Goal: Information Seeking & Learning: Learn about a topic

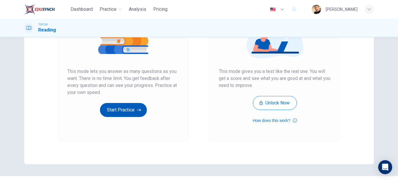
click at [123, 110] on button "Start Practice" at bounding box center [123, 110] width 47 height 14
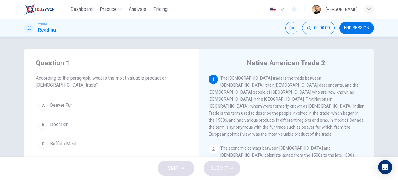
scroll to position [29, 0]
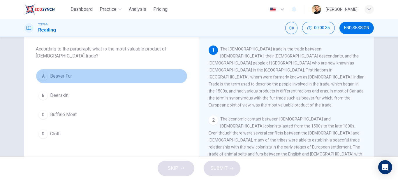
click at [55, 78] on span "Beaver Fur" at bounding box center [61, 76] width 22 height 7
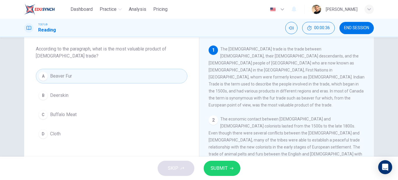
click at [219, 165] on span "SUBMIT" at bounding box center [219, 168] width 17 height 8
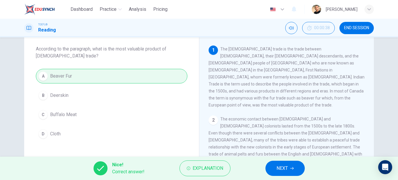
click at [272, 163] on button "NEXT" at bounding box center [284, 167] width 39 height 15
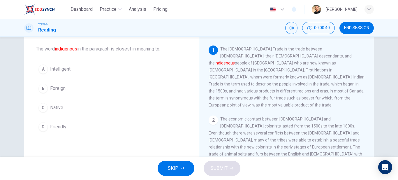
click at [45, 106] on div "C" at bounding box center [42, 107] width 9 height 9
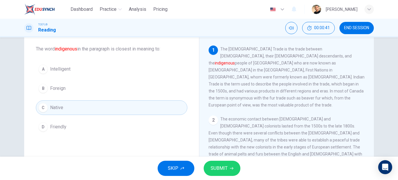
click at [239, 171] on button "SUBMIT" at bounding box center [222, 167] width 37 height 15
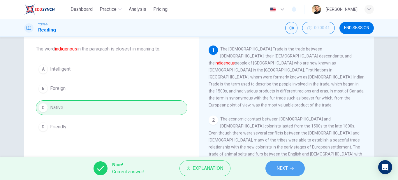
click at [275, 167] on button "NEXT" at bounding box center [284, 167] width 39 height 15
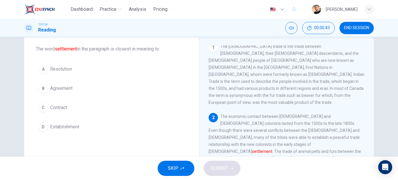
scroll to position [32, 0]
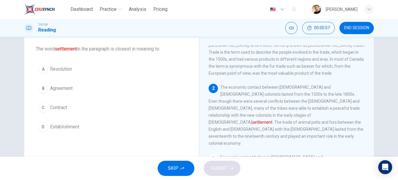
click at [76, 128] on span "Establishment" at bounding box center [64, 126] width 29 height 7
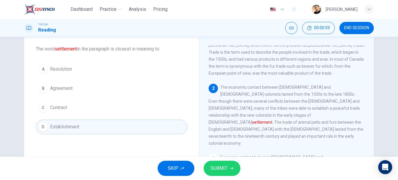
click at [215, 166] on span "SUBMIT" at bounding box center [219, 168] width 17 height 8
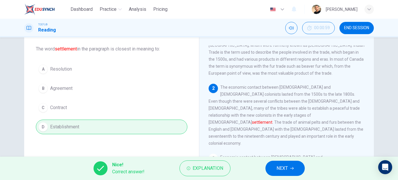
click at [281, 168] on span "NEXT" at bounding box center [281, 168] width 11 height 8
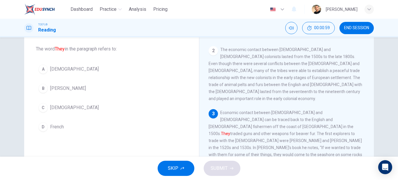
scroll to position [73, 0]
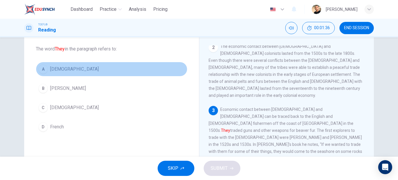
click at [72, 68] on span "[DEMOGRAPHIC_DATA]" at bounding box center [74, 69] width 49 height 7
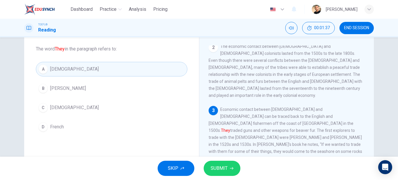
click at [215, 167] on span "SUBMIT" at bounding box center [219, 168] width 17 height 8
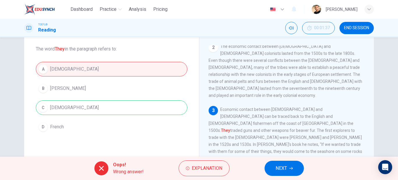
click at [279, 168] on span "NEXT" at bounding box center [280, 168] width 11 height 8
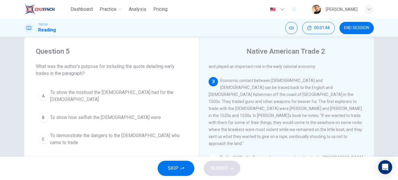
scroll to position [29, 0]
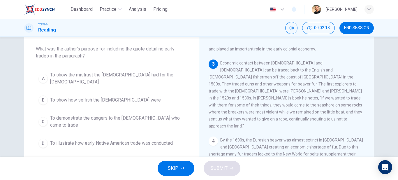
click at [107, 77] on span "To show the mistrust the [DEMOGRAPHIC_DATA] had for the [DEMOGRAPHIC_DATA]" at bounding box center [117, 78] width 135 height 14
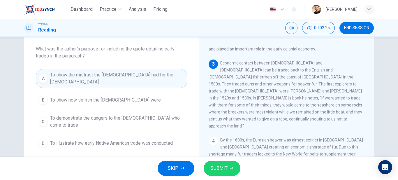
click at [229, 165] on button "SUBMIT" at bounding box center [222, 167] width 37 height 15
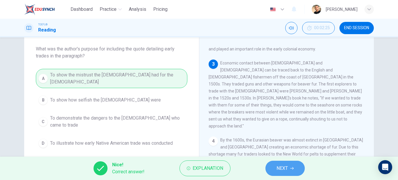
click at [285, 164] on button "NEXT" at bounding box center [284, 167] width 39 height 15
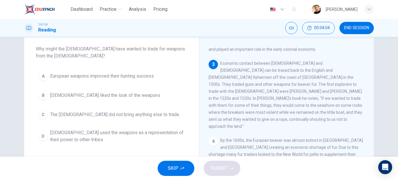
scroll to position [119, 0]
click at [85, 136] on span "[DEMOGRAPHIC_DATA] used the weapons as a representation of their power to other…" at bounding box center [117, 136] width 135 height 14
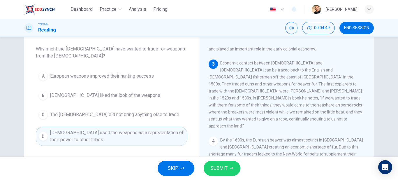
click at [118, 78] on span "European weapons improved their hunting success" at bounding box center [102, 76] width 104 height 7
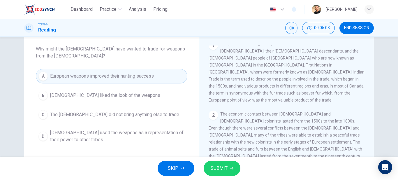
scroll to position [0, 0]
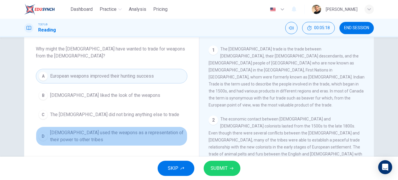
click at [142, 136] on span "[DEMOGRAPHIC_DATA] used the weapons as a representation of their power to other…" at bounding box center [117, 136] width 135 height 14
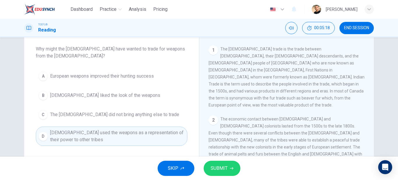
click at [215, 162] on button "SUBMIT" at bounding box center [222, 167] width 37 height 15
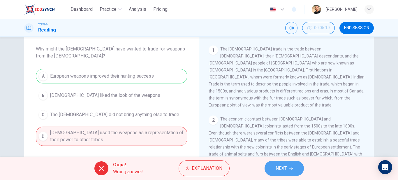
click at [278, 169] on span "NEXT" at bounding box center [280, 168] width 11 height 8
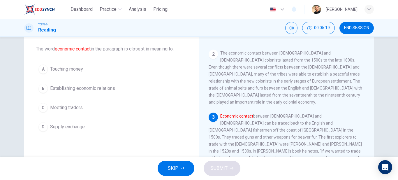
scroll to position [73, 0]
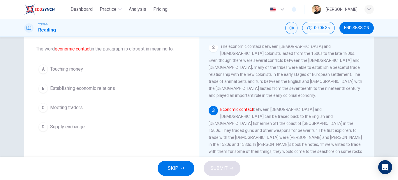
click at [89, 88] on span "Establishing economic relations" at bounding box center [82, 88] width 65 height 7
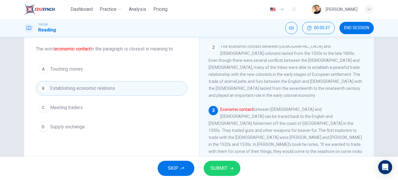
click at [229, 166] on button "SUBMIT" at bounding box center [222, 167] width 37 height 15
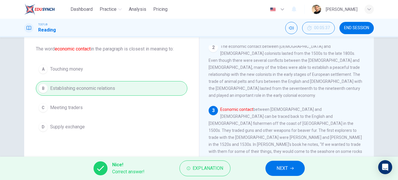
click at [310, 170] on div "Nice! Correct answer! Explanation NEXT" at bounding box center [199, 167] width 398 height 23
click at [301, 169] on button "NEXT" at bounding box center [284, 167] width 39 height 15
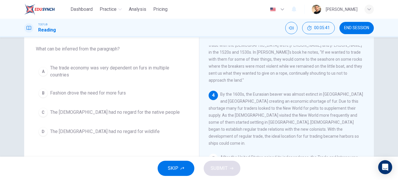
scroll to position [175, 0]
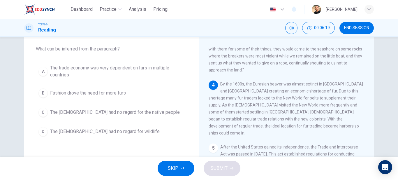
click at [163, 68] on span "The trade economy was very dependent on furs in multiple countries" at bounding box center [117, 71] width 135 height 14
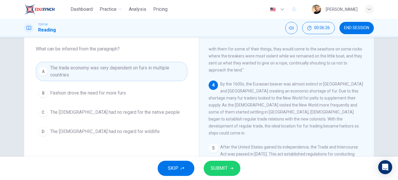
click at [211, 167] on span "SUBMIT" at bounding box center [219, 168] width 17 height 8
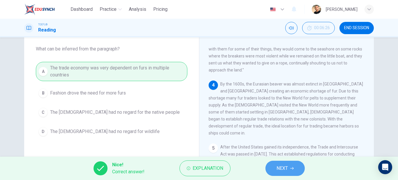
click at [273, 166] on button "NEXT" at bounding box center [284, 167] width 39 height 15
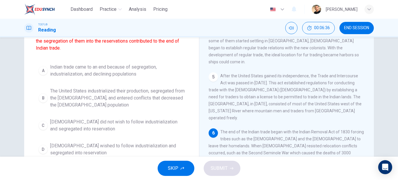
scroll to position [58, 0]
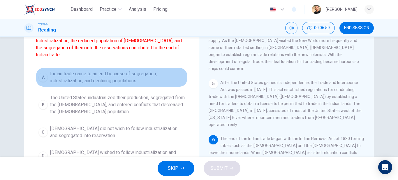
click at [124, 77] on span "Indian trade came to an end because of segregation, industrialization, and decl…" at bounding box center [117, 77] width 135 height 14
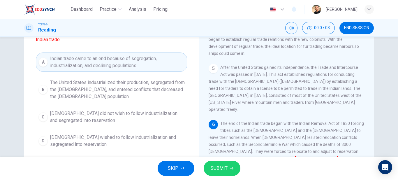
scroll to position [87, 0]
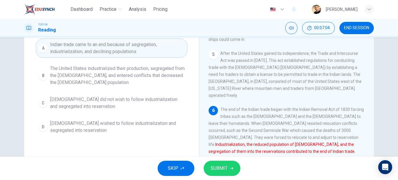
click at [224, 167] on span "SUBMIT" at bounding box center [219, 168] width 17 height 8
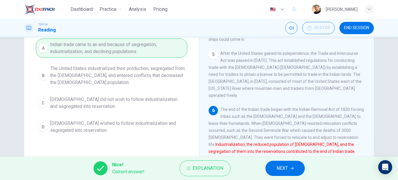
click at [282, 170] on span "NEXT" at bounding box center [281, 168] width 11 height 8
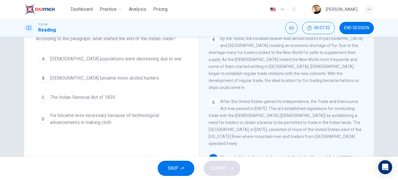
scroll to position [29, 0]
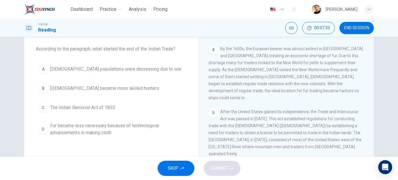
click at [87, 108] on span "The Indian Removal Act of 1830" at bounding box center [82, 107] width 65 height 7
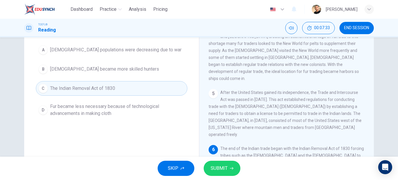
scroll to position [58, 0]
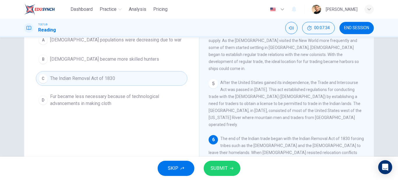
click at [220, 165] on span "SUBMIT" at bounding box center [219, 168] width 17 height 8
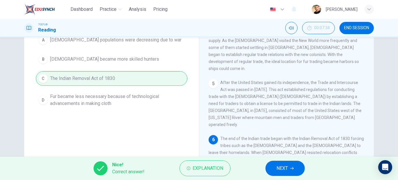
click at [278, 165] on span "NEXT" at bounding box center [281, 168] width 11 height 8
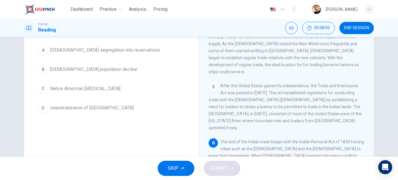
scroll to position [65, 0]
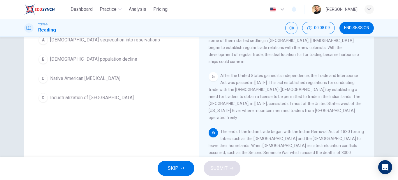
click at [85, 80] on span "Native American [MEDICAL_DATA]" at bounding box center [85, 78] width 70 height 7
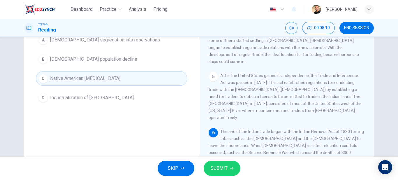
click at [225, 175] on button "SUBMIT" at bounding box center [222, 167] width 37 height 15
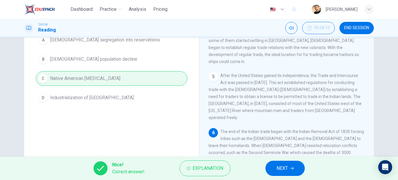
click at [279, 173] on button "NEXT" at bounding box center [284, 167] width 39 height 15
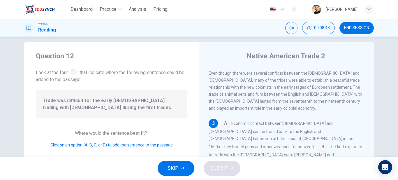
scroll to position [111, 0]
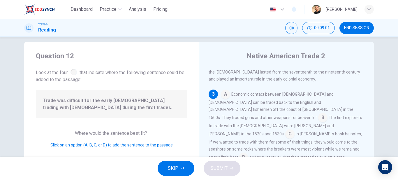
click at [319, 113] on input at bounding box center [322, 117] width 9 height 9
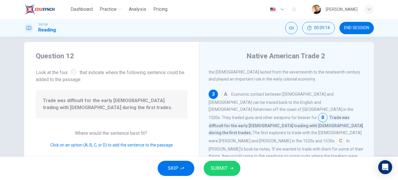
click at [226, 90] on input at bounding box center [225, 94] width 9 height 9
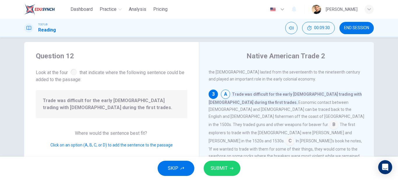
click at [338, 120] on input at bounding box center [333, 124] width 9 height 9
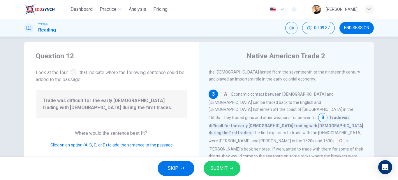
click at [336, 137] on input at bounding box center [340, 141] width 9 height 9
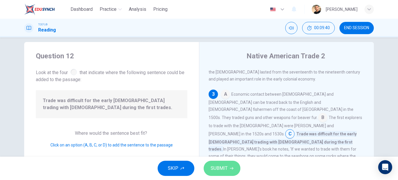
click at [219, 163] on button "SUBMIT" at bounding box center [222, 167] width 37 height 15
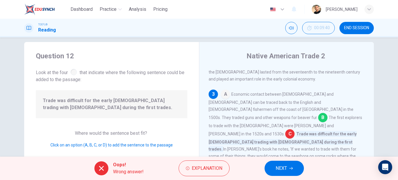
click at [287, 168] on span "NEXT" at bounding box center [280, 168] width 11 height 8
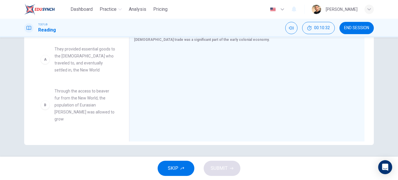
scroll to position [0, 0]
drag, startPoint x: 97, startPoint y: 106, endPoint x: 96, endPoint y: 102, distance: 4.5
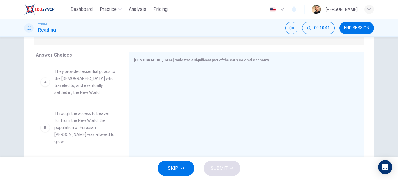
scroll to position [77, 0]
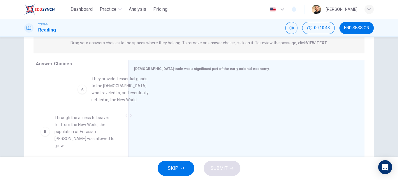
drag, startPoint x: 85, startPoint y: 93, endPoint x: 162, endPoint y: 97, distance: 77.3
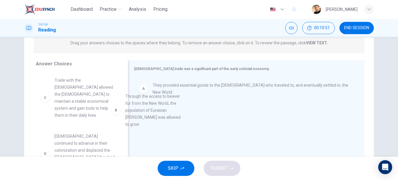
drag, startPoint x: 92, startPoint y: 90, endPoint x: 170, endPoint y: 107, distance: 79.6
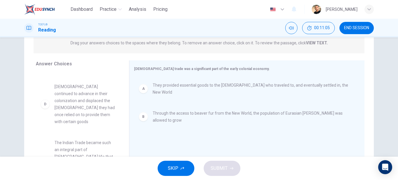
scroll to position [58, 0]
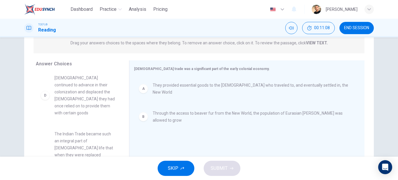
click at [87, 94] on span "[DEMOGRAPHIC_DATA] continued to advance in their colonization and displaced the…" at bounding box center [84, 95] width 61 height 42
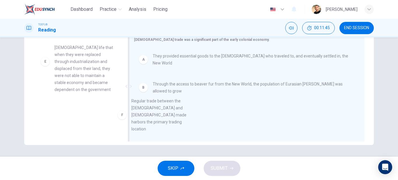
scroll to position [9, 0]
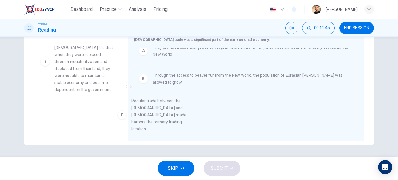
drag, startPoint x: 85, startPoint y: 114, endPoint x: 167, endPoint y: 109, distance: 82.0
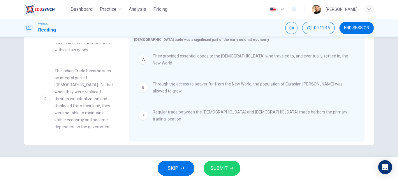
scroll to position [87, 0]
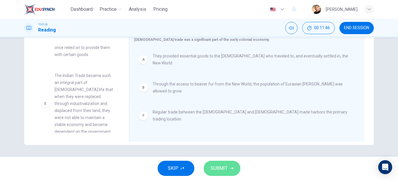
click at [224, 165] on span "SUBMIT" at bounding box center [219, 168] width 17 height 8
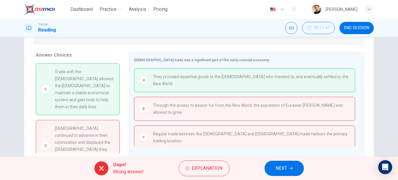
scroll to position [77, 0]
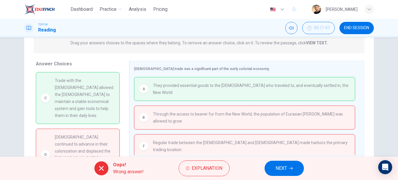
click at [282, 167] on span "NEXT" at bounding box center [280, 168] width 11 height 8
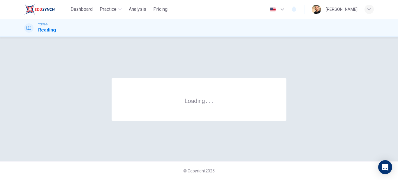
scroll to position [0, 0]
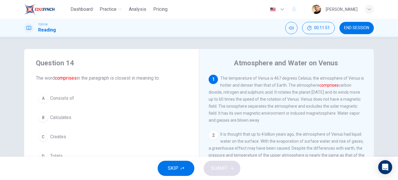
click at [76, 99] on button "A Consists of" at bounding box center [111, 98] width 151 height 15
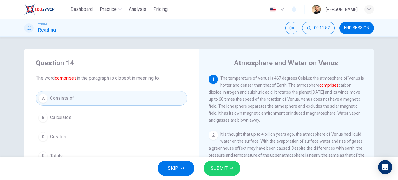
click at [237, 167] on button "SUBMIT" at bounding box center [222, 167] width 37 height 15
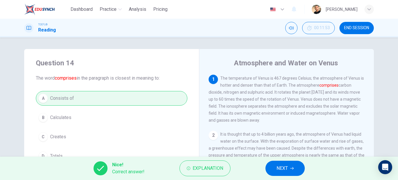
click at [276, 169] on span "NEXT" at bounding box center [281, 168] width 11 height 8
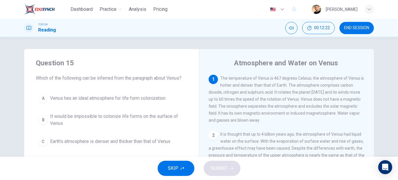
scroll to position [29, 0]
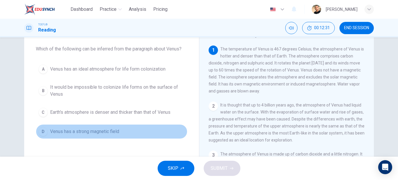
click at [110, 133] on span "Venus has a strong magnetic field" at bounding box center [84, 131] width 69 height 7
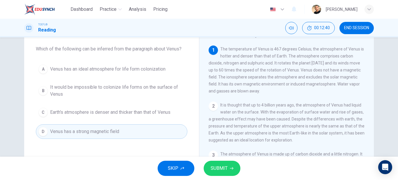
click at [124, 114] on span "Earth's atmosphere is denser and thicker than that of Venus" at bounding box center [110, 112] width 120 height 7
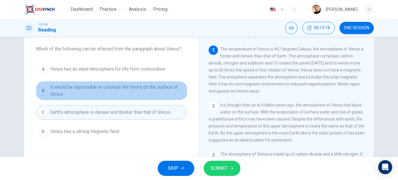
click at [128, 88] on span "It would be impossible to colonize life forms on the surface of Venus" at bounding box center [117, 91] width 135 height 14
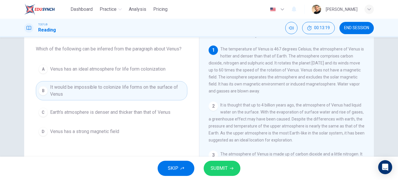
click at [218, 168] on span "SUBMIT" at bounding box center [219, 168] width 17 height 8
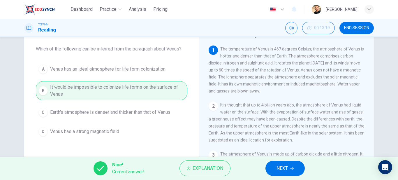
click at [286, 170] on span "NEXT" at bounding box center [281, 168] width 11 height 8
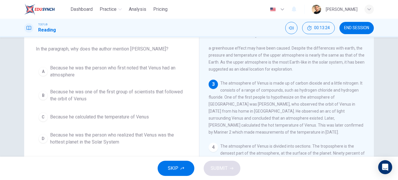
scroll to position [81, 0]
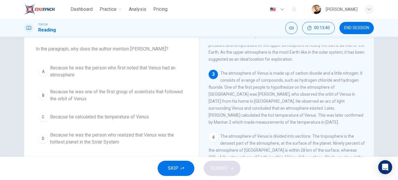
drag, startPoint x: 225, startPoint y: 87, endPoint x: 318, endPoint y: 91, distance: 92.7
click at [318, 91] on div "3 The atmosphere of Venus is made up of carbon dioxide and a little nitrogen. I…" at bounding box center [286, 98] width 156 height 56
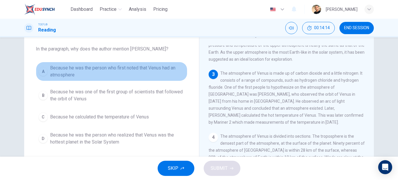
click at [103, 68] on span "Because he was the person who first noted that Venus had an atmosphere" at bounding box center [117, 71] width 135 height 14
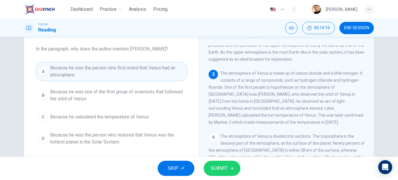
click at [226, 166] on span "SUBMIT" at bounding box center [219, 168] width 17 height 8
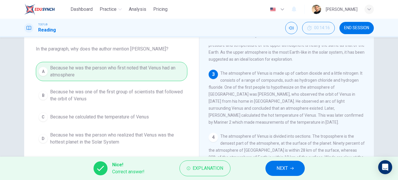
click at [275, 168] on button "NEXT" at bounding box center [284, 167] width 39 height 15
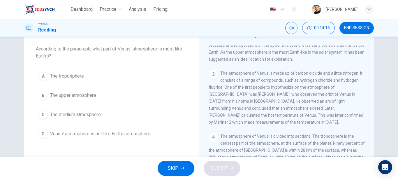
scroll to position [56, 0]
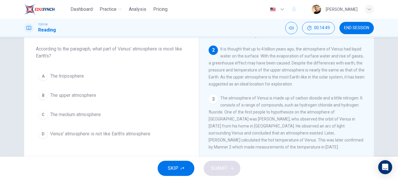
click at [61, 96] on span "The upper atmosphere" at bounding box center [73, 95] width 46 height 7
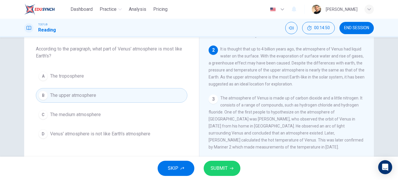
click at [222, 169] on span "SUBMIT" at bounding box center [219, 168] width 17 height 8
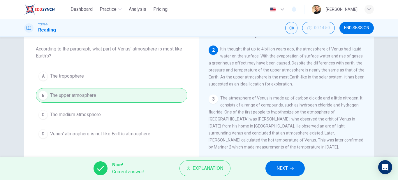
click at [271, 168] on button "NEXT" at bounding box center [284, 167] width 39 height 15
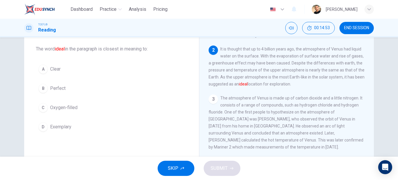
click at [63, 90] on span "Perfect" at bounding box center [57, 88] width 15 height 7
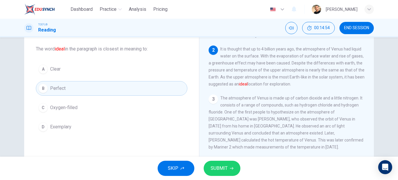
click at [213, 158] on div "SKIP SUBMIT" at bounding box center [199, 167] width 398 height 23
click at [217, 164] on span "SUBMIT" at bounding box center [219, 168] width 17 height 8
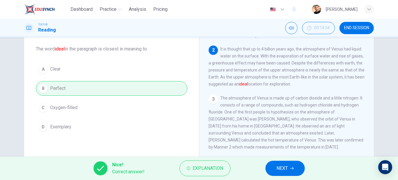
click at [273, 168] on button "NEXT" at bounding box center [284, 167] width 39 height 15
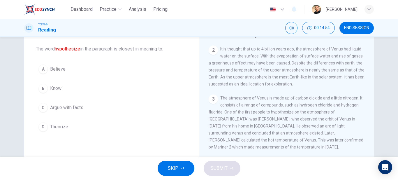
scroll to position [114, 0]
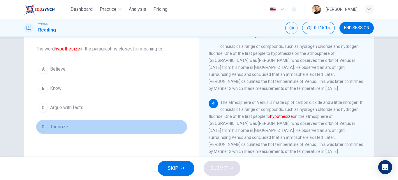
click at [58, 127] on span "Theorize" at bounding box center [59, 126] width 18 height 7
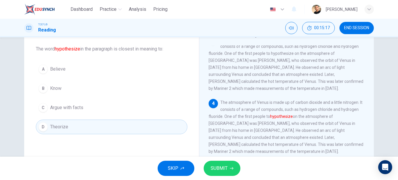
click at [218, 165] on span "SUBMIT" at bounding box center [219, 168] width 17 height 8
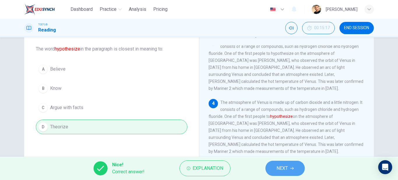
click at [285, 165] on span "NEXT" at bounding box center [281, 168] width 11 height 8
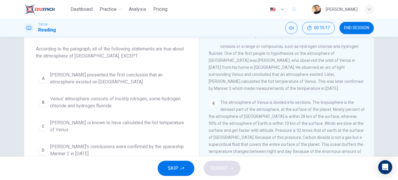
scroll to position [105, 0]
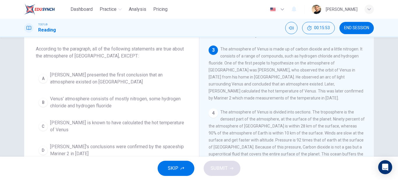
click at [134, 101] on span "Venus' atmosphere consists of mostly nitrogen, some hydrogen chloride and hydro…" at bounding box center [117, 102] width 135 height 14
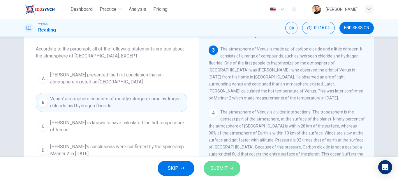
click at [234, 169] on button "SUBMIT" at bounding box center [222, 167] width 37 height 15
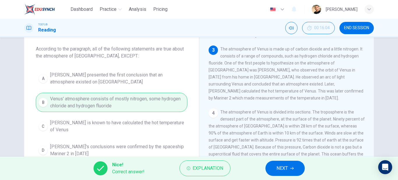
click at [272, 169] on button "NEXT" at bounding box center [284, 167] width 39 height 15
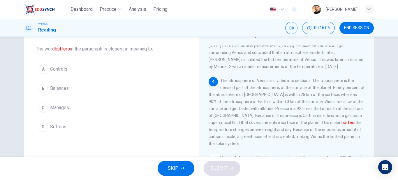
scroll to position [151, 0]
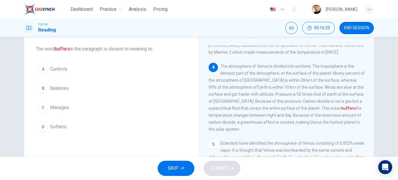
click at [66, 70] on span "Controls" at bounding box center [58, 69] width 17 height 7
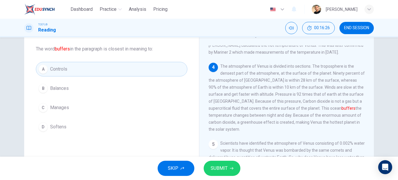
click at [228, 166] on button "SUBMIT" at bounding box center [222, 167] width 37 height 15
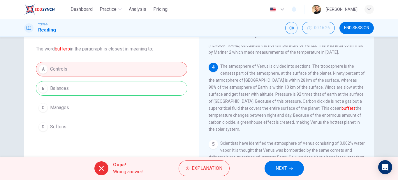
click at [279, 167] on span "NEXT" at bounding box center [280, 168] width 11 height 8
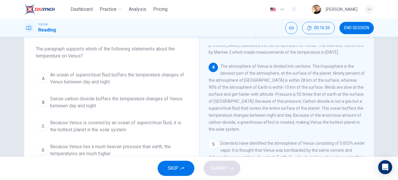
scroll to position [168, 0]
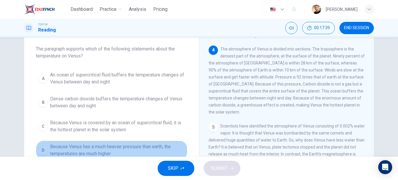
click at [103, 147] on span "Because Venus has a much heavier pressure than earth, the temperatures are much…" at bounding box center [117, 150] width 135 height 14
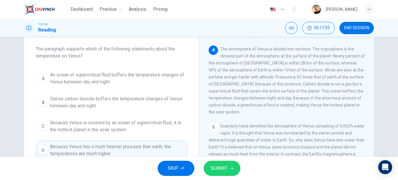
click at [111, 128] on span "Because Venus is covered by an ocean of supercritical fluid, it is the hottest …" at bounding box center [117, 126] width 135 height 14
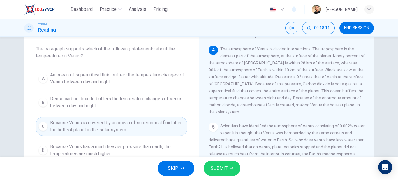
click at [221, 169] on span "SUBMIT" at bounding box center [219, 168] width 17 height 8
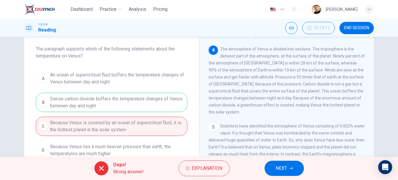
click at [277, 166] on span "NEXT" at bounding box center [280, 168] width 11 height 8
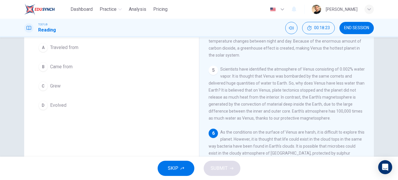
scroll to position [48, 0]
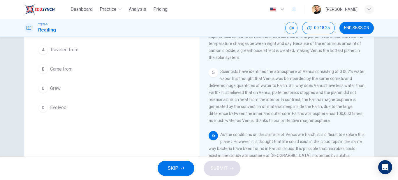
click at [65, 69] on span "Came from" at bounding box center [61, 69] width 22 height 7
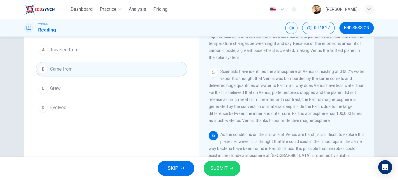
click at [228, 167] on button "SUBMIT" at bounding box center [222, 167] width 37 height 15
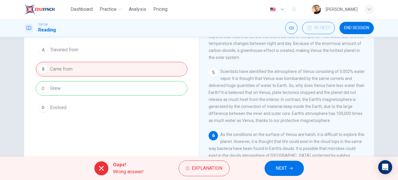
click at [278, 164] on button "NEXT" at bounding box center [283, 167] width 39 height 15
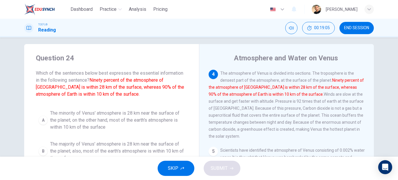
scroll to position [0, 0]
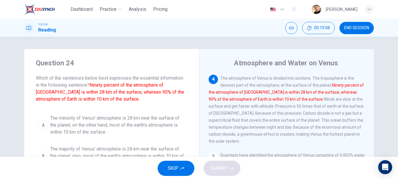
drag, startPoint x: 82, startPoint y: 84, endPoint x: 132, endPoint y: 87, distance: 49.3
click at [131, 87] on span "Which of the sentences below best expresses the essential information in the fo…" at bounding box center [111, 89] width 151 height 28
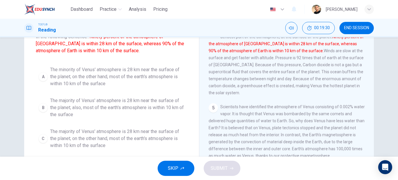
scroll to position [19, 0]
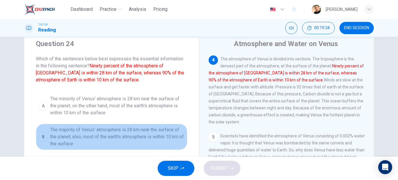
click at [123, 135] on span "The majority of Venus' atmosphere is 28 km near the surface of the planet; also…" at bounding box center [117, 136] width 135 height 21
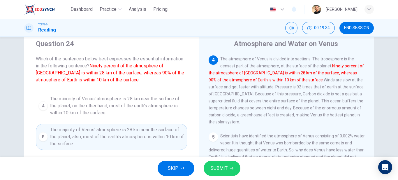
click at [227, 167] on span "SUBMIT" at bounding box center [219, 168] width 17 height 8
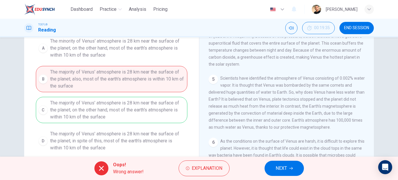
scroll to position [77, 0]
click at [104, 112] on div "A The minority of Venus' atmosphere is 28 km near the surface of the planet; on…" at bounding box center [111, 93] width 151 height 119
click at [294, 170] on button "NEXT" at bounding box center [283, 167] width 39 height 15
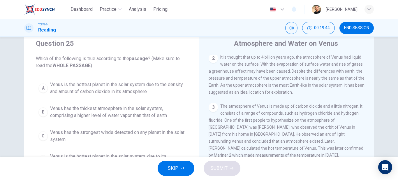
scroll to position [29, 0]
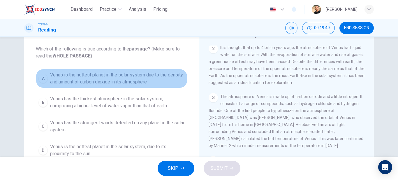
click at [87, 79] on span "Venus is the hottest planet in the solar system due to the density and amount o…" at bounding box center [117, 78] width 135 height 14
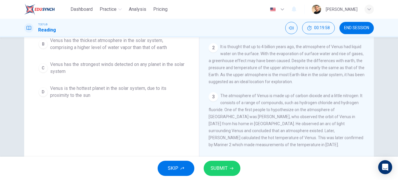
scroll to position [58, 0]
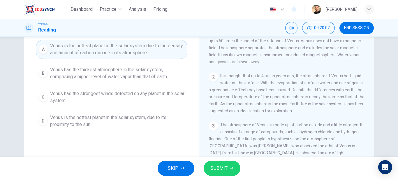
click at [220, 168] on span "SUBMIT" at bounding box center [219, 168] width 17 height 8
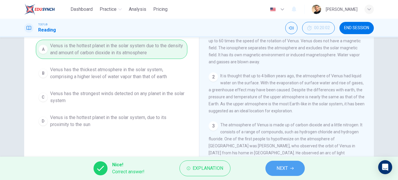
click at [285, 170] on span "NEXT" at bounding box center [281, 168] width 11 height 8
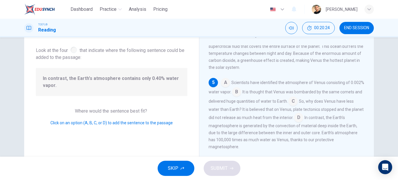
scroll to position [183, 0]
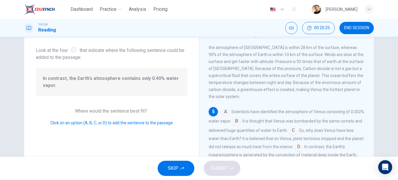
click at [241, 113] on div "A Scientists have identified the atmosphere of Venus consisting of 0.002% water…" at bounding box center [286, 143] width 156 height 72
click at [238, 117] on input at bounding box center [236, 121] width 9 height 9
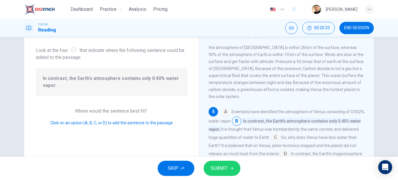
scroll to position [212, 0]
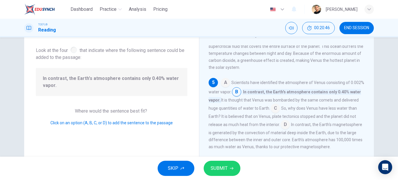
click at [273, 104] on input at bounding box center [275, 108] width 9 height 9
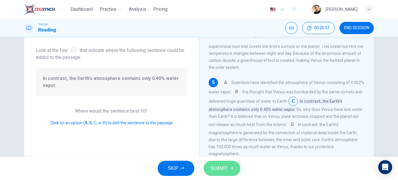
click at [217, 165] on span "SUBMIT" at bounding box center [219, 168] width 17 height 8
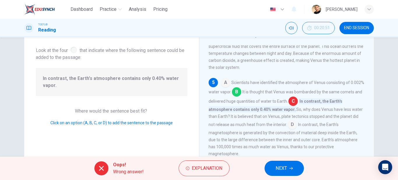
click at [286, 165] on span "NEXT" at bounding box center [280, 168] width 11 height 8
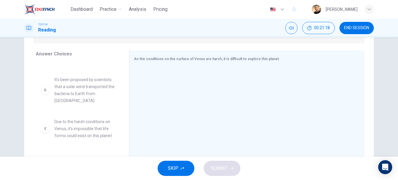
scroll to position [136, 0]
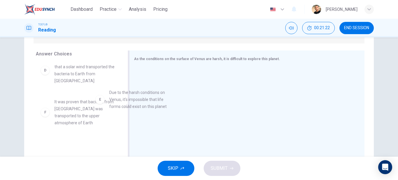
drag, startPoint x: 90, startPoint y: 104, endPoint x: 202, endPoint y: 95, distance: 111.9
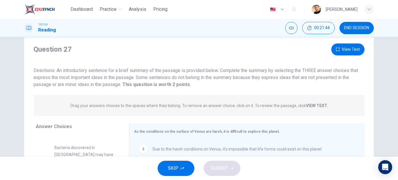
scroll to position [0, 0]
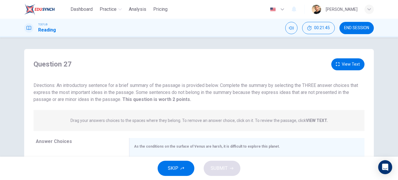
click at [347, 65] on button "View Text" at bounding box center [347, 64] width 33 height 12
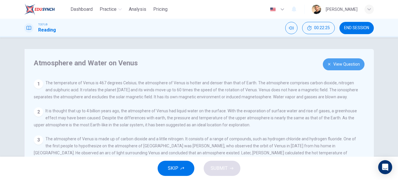
click at [338, 61] on button "View Question" at bounding box center [344, 64] width 42 height 12
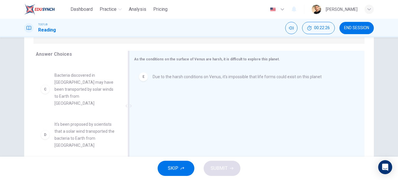
scroll to position [87, 0]
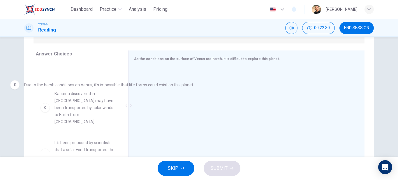
drag, startPoint x: 178, startPoint y: 78, endPoint x: 49, endPoint y: 88, distance: 129.0
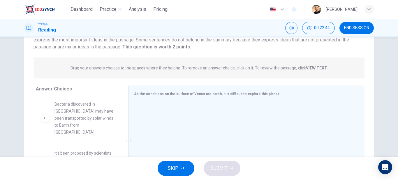
scroll to position [0, 0]
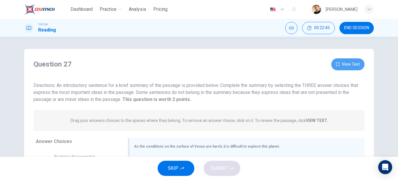
click at [349, 66] on button "View Text" at bounding box center [347, 64] width 33 height 12
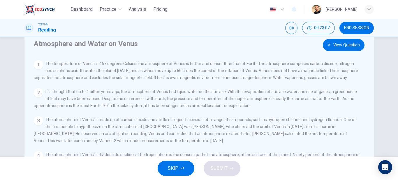
click at [352, 49] on button "View Question" at bounding box center [344, 45] width 42 height 12
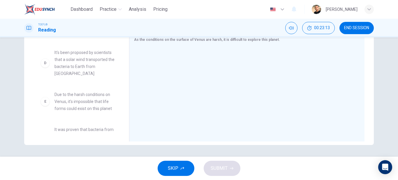
scroll to position [107, 0]
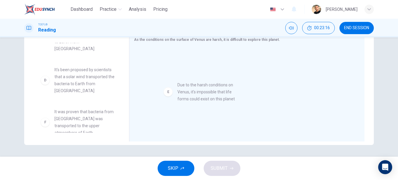
drag, startPoint x: 100, startPoint y: 111, endPoint x: 225, endPoint y: 89, distance: 126.1
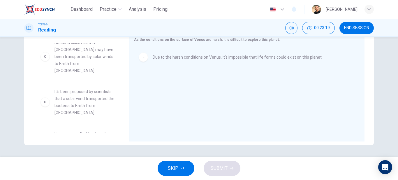
scroll to position [72, 0]
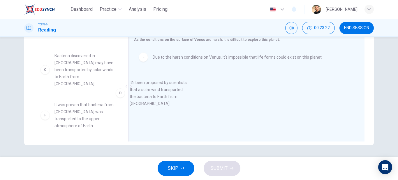
drag, startPoint x: 84, startPoint y: 105, endPoint x: 176, endPoint y: 87, distance: 94.7
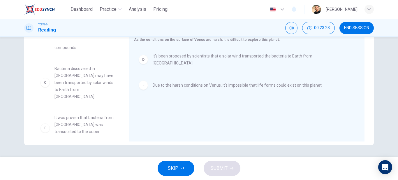
scroll to position [30, 0]
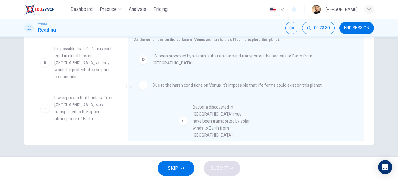
drag, startPoint x: 85, startPoint y: 109, endPoint x: 230, endPoint y: 116, distance: 144.9
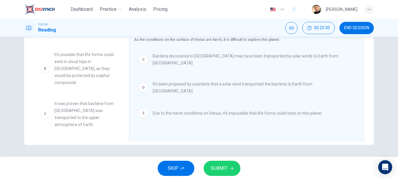
scroll to position [17, 0]
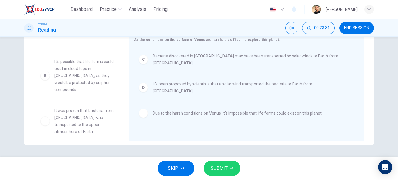
click at [241, 171] on div "SKIP SUBMIT" at bounding box center [199, 167] width 398 height 23
click at [228, 169] on button "SUBMIT" at bounding box center [222, 167] width 37 height 15
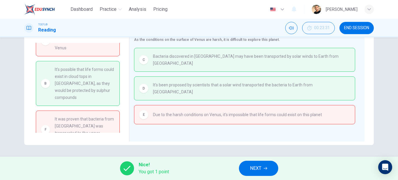
click at [266, 170] on button "NEXT" at bounding box center [258, 167] width 39 height 15
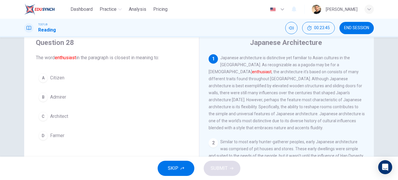
scroll to position [29, 0]
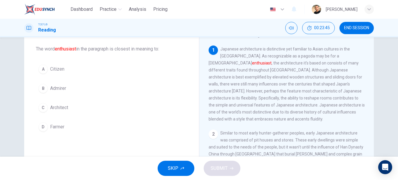
click at [51, 88] on span "Admirer" at bounding box center [58, 88] width 16 height 7
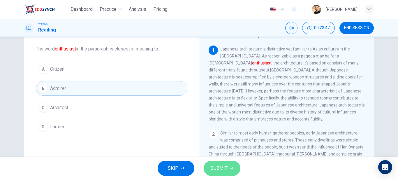
click at [220, 165] on span "SUBMIT" at bounding box center [219, 168] width 17 height 8
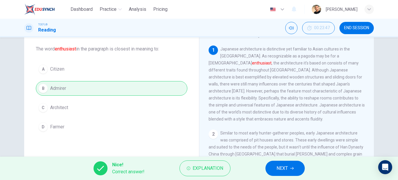
click at [283, 168] on span "NEXT" at bounding box center [281, 168] width 11 height 8
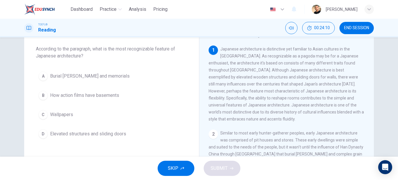
click at [108, 136] on span "Elevated structures and sliding doors" at bounding box center [88, 133] width 76 height 7
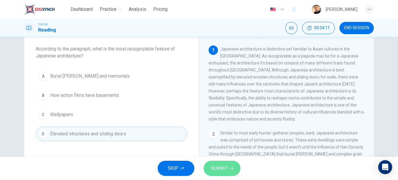
click at [223, 168] on span "SUBMIT" at bounding box center [219, 168] width 17 height 8
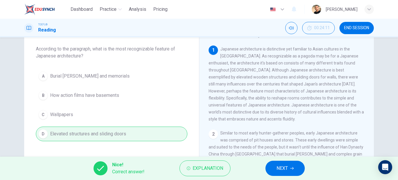
click at [282, 163] on button "NEXT" at bounding box center [284, 167] width 39 height 15
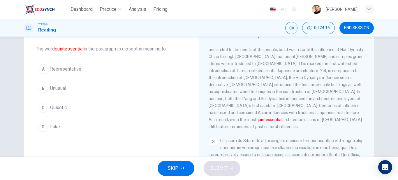
scroll to position [88, 0]
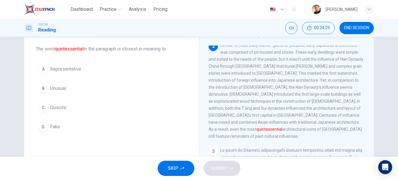
click at [73, 67] on span "Representative" at bounding box center [65, 69] width 31 height 7
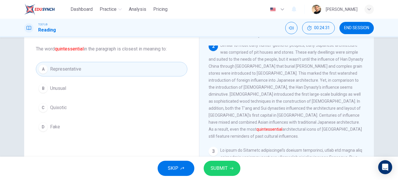
click at [217, 169] on span "SUBMIT" at bounding box center [219, 168] width 17 height 8
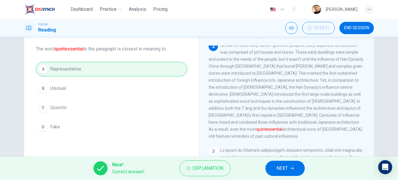
click at [279, 166] on span "NEXT" at bounding box center [281, 168] width 11 height 8
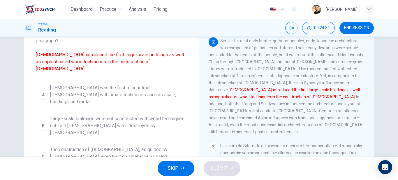
scroll to position [58, 0]
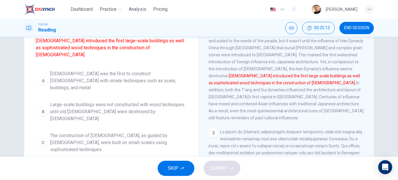
click at [146, 163] on span "[DEMOGRAPHIC_DATA] influences led to [DEMOGRAPHIC_DATA] with ornate wood techni…" at bounding box center [117, 173] width 135 height 21
click at [216, 171] on span "SUBMIT" at bounding box center [219, 168] width 17 height 8
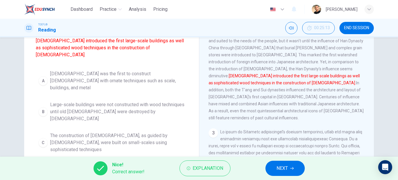
click at [273, 166] on button "NEXT" at bounding box center [284, 167] width 39 height 15
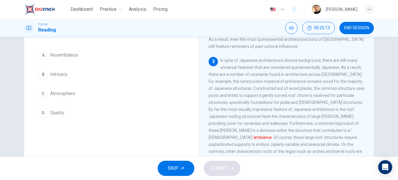
scroll to position [29, 0]
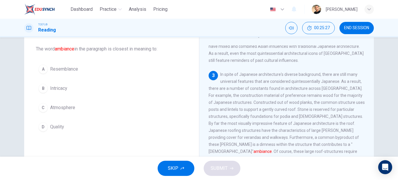
click at [69, 116] on div "A Resemblance B Intricacy C Atmosphere D Quality" at bounding box center [111, 98] width 151 height 72
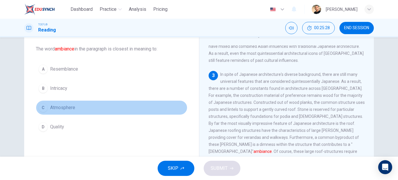
click at [72, 106] on span "Atmosphere" at bounding box center [62, 107] width 25 height 7
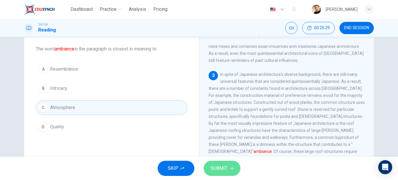
click at [229, 174] on button "SUBMIT" at bounding box center [222, 167] width 37 height 15
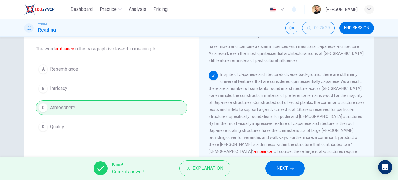
click at [276, 165] on span "NEXT" at bounding box center [281, 168] width 11 height 8
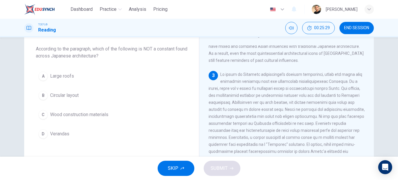
scroll to position [175, 0]
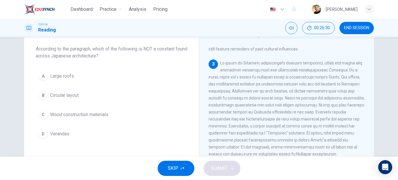
click at [59, 97] on span "Circular layout" at bounding box center [64, 95] width 29 height 7
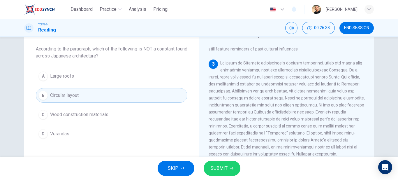
click at [215, 169] on span "SUBMIT" at bounding box center [219, 168] width 17 height 8
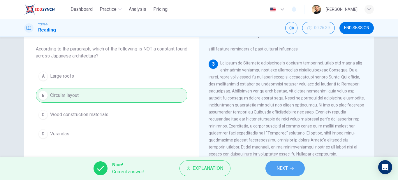
click at [266, 166] on button "NEXT" at bounding box center [284, 167] width 39 height 15
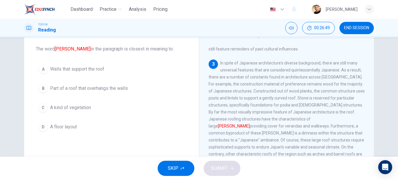
click at [122, 89] on span "Part of a roof that overhangs the walls" at bounding box center [89, 88] width 78 height 7
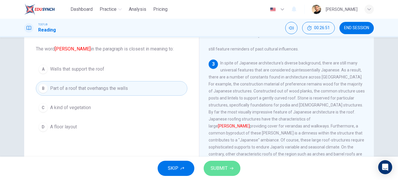
click at [229, 170] on button "SUBMIT" at bounding box center [222, 167] width 37 height 15
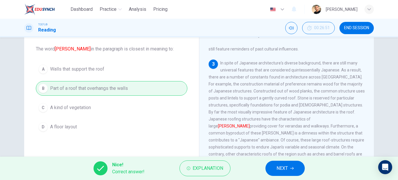
click at [287, 170] on span "NEXT" at bounding box center [281, 168] width 11 height 8
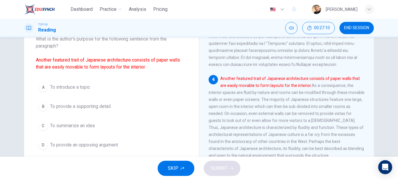
scroll to position [29, 0]
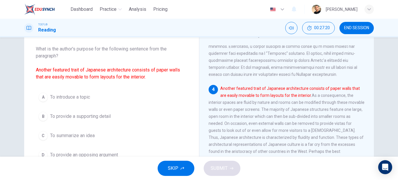
click at [99, 111] on button "B To provide a supporting detail" at bounding box center [111, 116] width 151 height 15
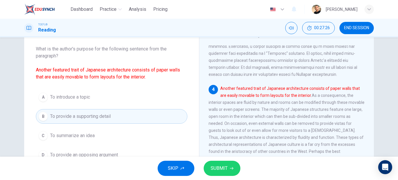
click at [223, 165] on span "SUBMIT" at bounding box center [219, 168] width 17 height 8
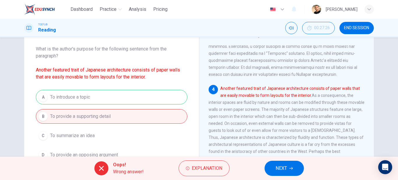
click at [281, 169] on span "NEXT" at bounding box center [280, 168] width 11 height 8
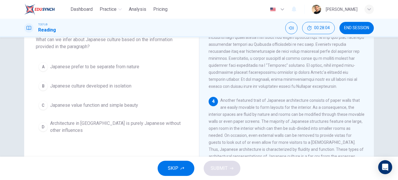
scroll to position [48, 0]
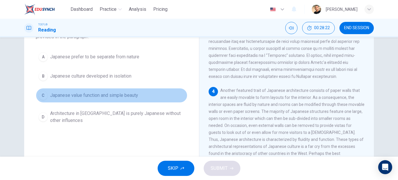
click at [113, 99] on button "C Japanese value function and simple beauty" at bounding box center [111, 95] width 151 height 15
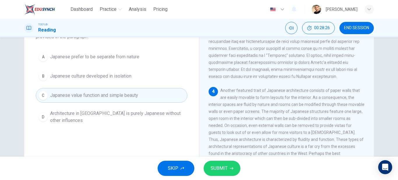
click at [225, 167] on span "SUBMIT" at bounding box center [219, 168] width 17 height 8
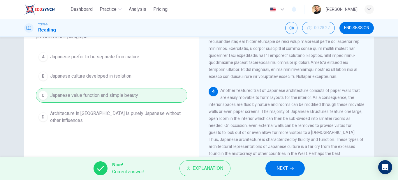
click at [281, 163] on button "NEXT" at bounding box center [284, 167] width 39 height 15
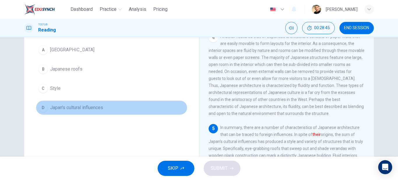
click at [89, 109] on span "Japan's cultural influences" at bounding box center [76, 107] width 53 height 7
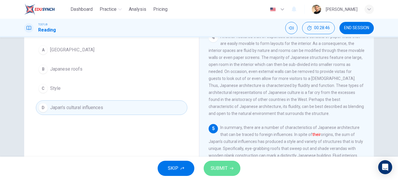
click at [218, 165] on span "SUBMIT" at bounding box center [219, 168] width 17 height 8
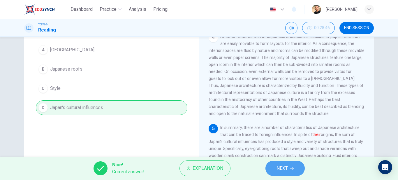
drag, startPoint x: 281, startPoint y: 172, endPoint x: 280, endPoint y: 169, distance: 3.0
click at [281, 172] on button "NEXT" at bounding box center [284, 167] width 39 height 15
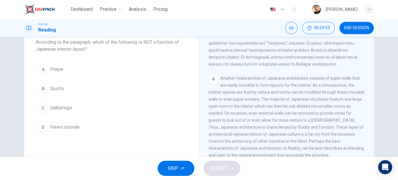
scroll to position [26, 0]
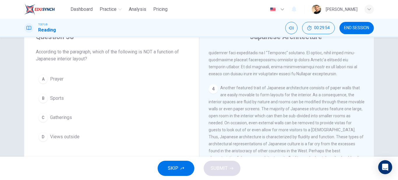
click at [68, 95] on button "B Sports" at bounding box center [111, 98] width 151 height 15
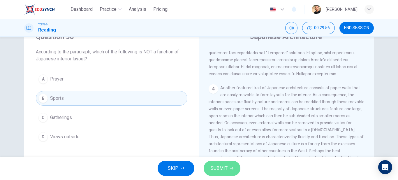
click at [215, 166] on span "SUBMIT" at bounding box center [219, 168] width 17 height 8
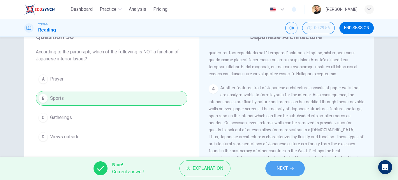
click at [285, 167] on span "NEXT" at bounding box center [281, 168] width 11 height 8
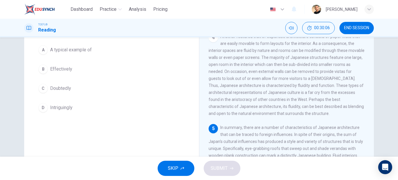
scroll to position [19, 0]
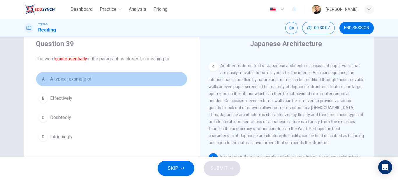
click at [89, 79] on span "A typical example of" at bounding box center [71, 78] width 42 height 7
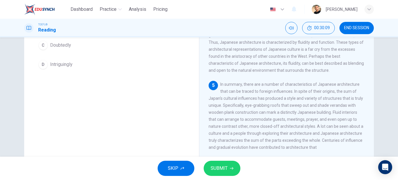
scroll to position [77, 0]
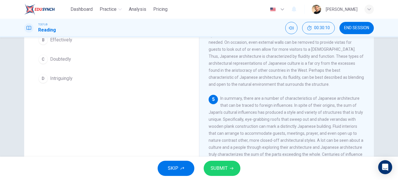
click at [225, 166] on span "SUBMIT" at bounding box center [219, 168] width 17 height 8
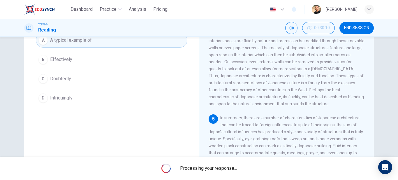
scroll to position [48, 0]
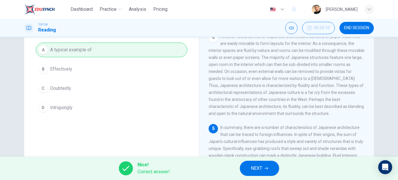
click at [250, 163] on button "NEXT" at bounding box center [259, 167] width 39 height 15
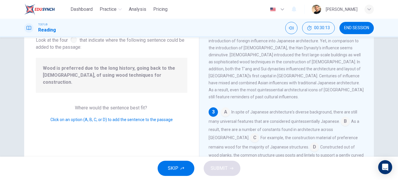
scroll to position [29, 0]
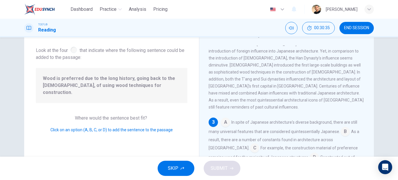
click at [310, 153] on input at bounding box center [314, 157] width 9 height 9
click at [223, 166] on span "SUBMIT" at bounding box center [219, 168] width 17 height 8
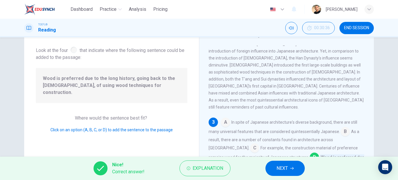
scroll to position [146, 0]
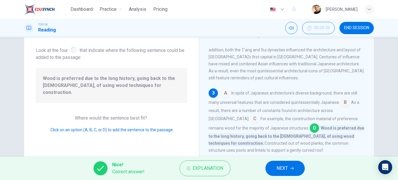
click at [277, 165] on span "NEXT" at bounding box center [281, 168] width 11 height 8
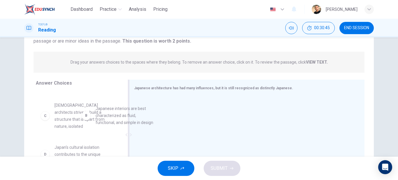
scroll to position [28, 0]
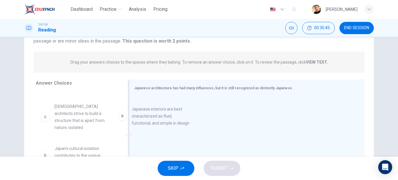
drag, startPoint x: 80, startPoint y: 111, endPoint x: 175, endPoint y: 115, distance: 95.0
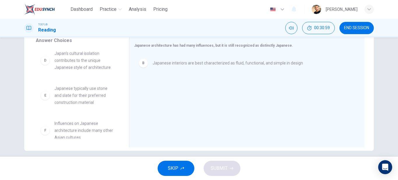
scroll to position [107, 0]
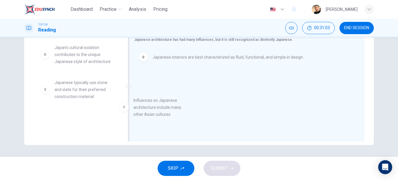
drag, startPoint x: 94, startPoint y: 116, endPoint x: 176, endPoint y: 104, distance: 83.1
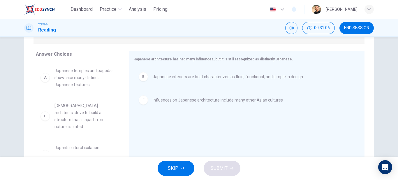
scroll to position [77, 0]
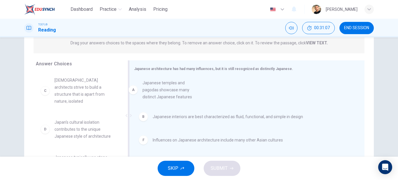
drag, startPoint x: 75, startPoint y: 90, endPoint x: 176, endPoint y: 91, distance: 101.1
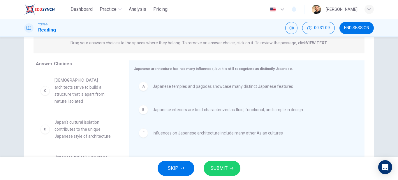
click at [222, 165] on span "SUBMIT" at bounding box center [219, 168] width 17 height 8
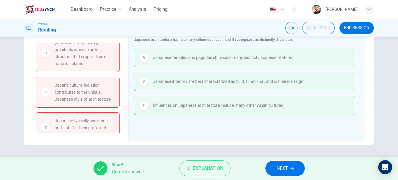
scroll to position [12, 0]
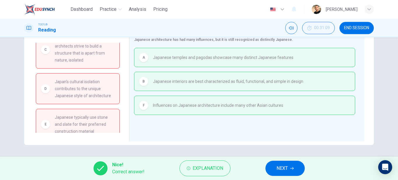
click at [293, 167] on icon "button" at bounding box center [291, 167] width 3 height 3
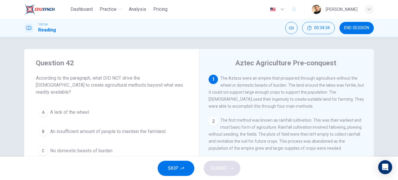
scroll to position [29, 0]
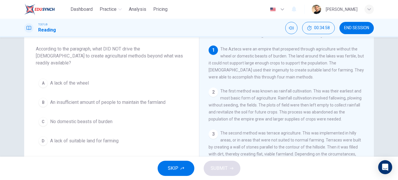
click at [75, 137] on span "A lack of suitable land for farming" at bounding box center [84, 140] width 68 height 7
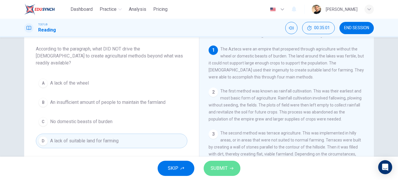
click at [222, 165] on span "SUBMIT" at bounding box center [219, 168] width 17 height 8
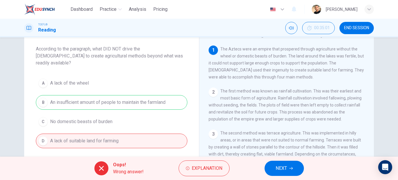
click at [287, 167] on button "NEXT" at bounding box center [283, 167] width 39 height 15
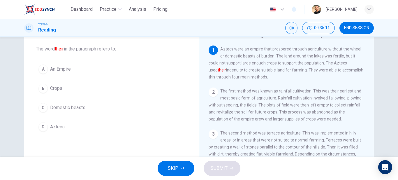
click at [61, 127] on span "Aztecs" at bounding box center [57, 126] width 15 height 7
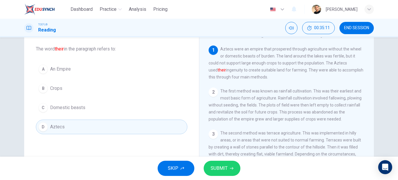
click at [215, 165] on span "SUBMIT" at bounding box center [219, 168] width 17 height 8
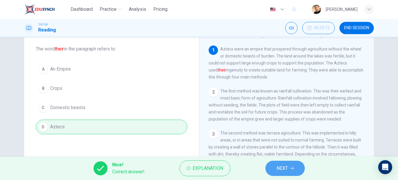
click at [296, 167] on button "NEXT" at bounding box center [284, 167] width 39 height 15
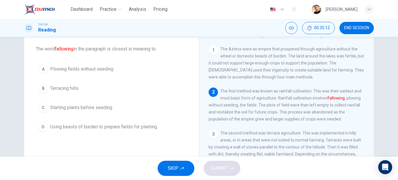
scroll to position [42, 0]
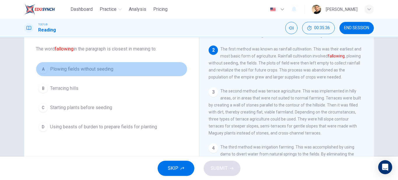
click at [98, 70] on span "Plowing fields without seeding" at bounding box center [81, 69] width 63 height 7
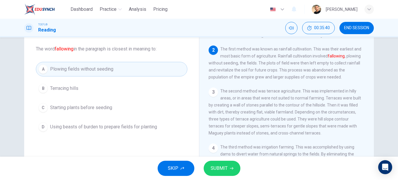
click at [218, 167] on span "SUBMIT" at bounding box center [219, 168] width 17 height 8
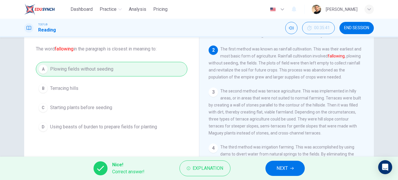
click at [298, 166] on button "NEXT" at bounding box center [284, 167] width 39 height 15
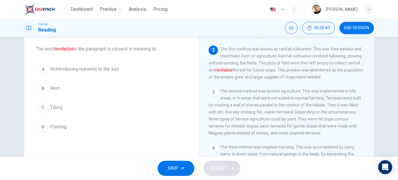
click at [87, 71] on span "Reintroducing nutrients to the soil" at bounding box center [84, 69] width 68 height 7
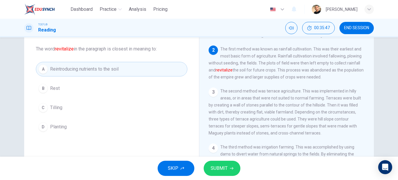
click at [232, 167] on icon "button" at bounding box center [231, 167] width 3 height 3
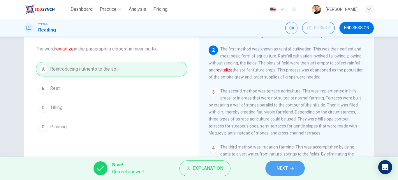
click at [281, 167] on span "NEXT" at bounding box center [281, 168] width 11 height 8
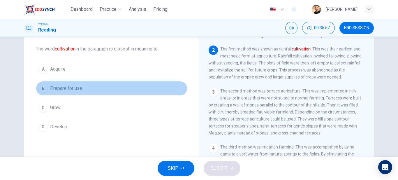
click at [80, 90] on button "B Prepare for use" at bounding box center [111, 88] width 151 height 15
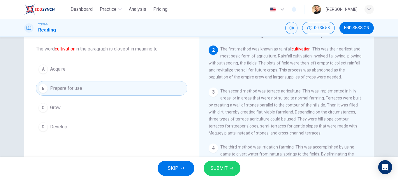
click at [218, 168] on span "SUBMIT" at bounding box center [219, 168] width 17 height 8
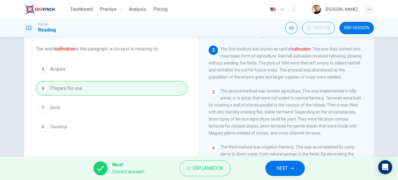
click at [274, 165] on button "NEXT" at bounding box center [284, 167] width 39 height 15
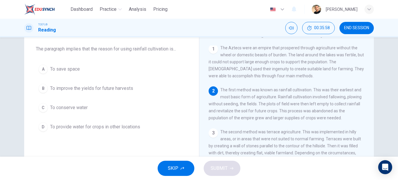
scroll to position [0, 0]
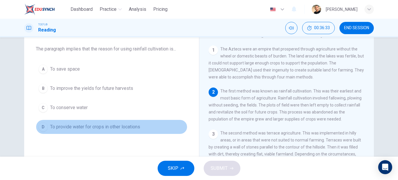
click at [93, 130] on span "To provide water for crops in other locations" at bounding box center [95, 126] width 90 height 7
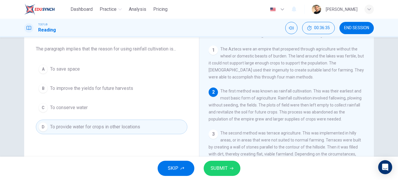
click at [95, 91] on span "To improve the yields for future harvests" at bounding box center [91, 88] width 83 height 7
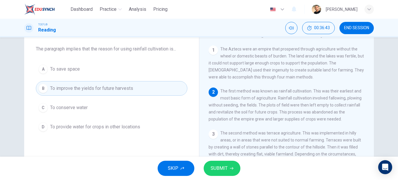
click at [215, 166] on span "SUBMIT" at bounding box center [219, 168] width 17 height 8
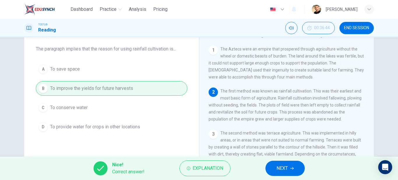
drag, startPoint x: 270, startPoint y: 163, endPoint x: 271, endPoint y: 160, distance: 3.0
click at [271, 163] on button "NEXT" at bounding box center [284, 167] width 39 height 15
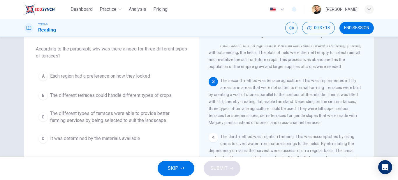
scroll to position [53, 0]
click at [155, 111] on span "The different types of terraces were able to provide better farming services by…" at bounding box center [117, 117] width 135 height 14
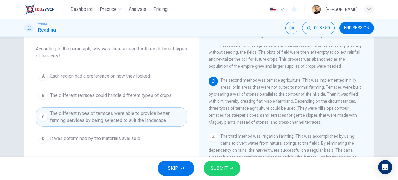
click at [220, 167] on span "SUBMIT" at bounding box center [219, 168] width 17 height 8
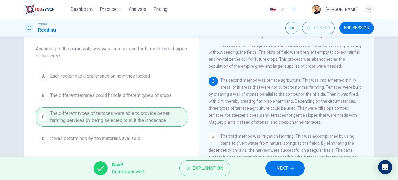
click at [275, 167] on button "NEXT" at bounding box center [284, 167] width 39 height 15
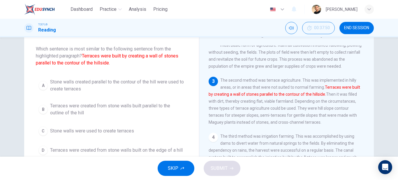
scroll to position [63, 0]
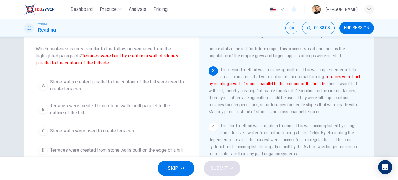
click at [105, 83] on span "Stone walls created parallel to the contour of the hill were used to create ter…" at bounding box center [117, 85] width 135 height 14
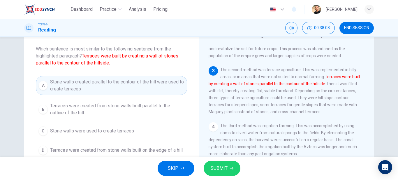
click at [232, 168] on icon "button" at bounding box center [231, 168] width 3 height 3
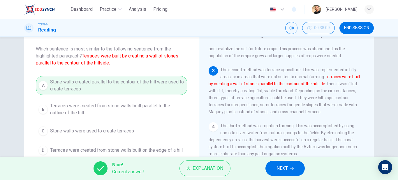
click at [271, 165] on button "NEXT" at bounding box center [284, 167] width 39 height 15
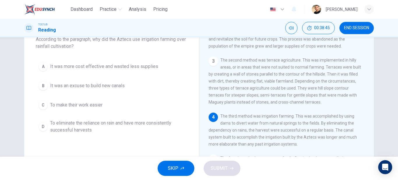
scroll to position [29, 0]
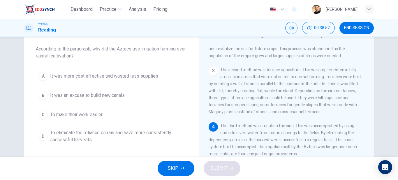
click at [94, 133] on span "To eliminate the reliance on rain and have more consistently successful harvests" at bounding box center [117, 136] width 135 height 14
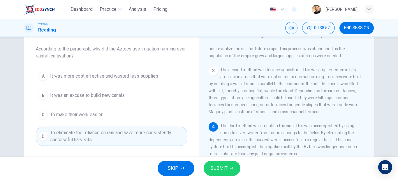
click at [225, 169] on span "SUBMIT" at bounding box center [219, 168] width 17 height 8
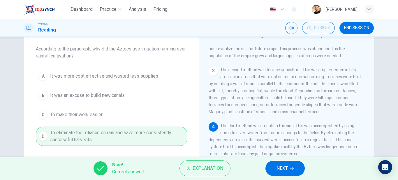
click at [273, 162] on button "NEXT" at bounding box center [284, 167] width 39 height 15
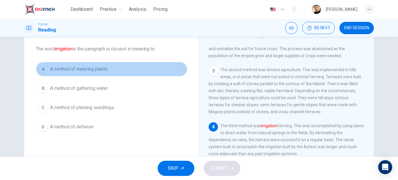
click at [89, 70] on span "A method of watering plants" at bounding box center [78, 69] width 57 height 7
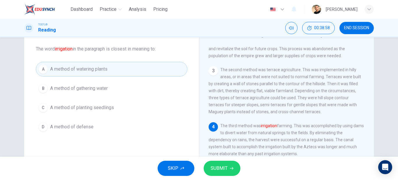
click at [222, 169] on span "SUBMIT" at bounding box center [219, 168] width 17 height 8
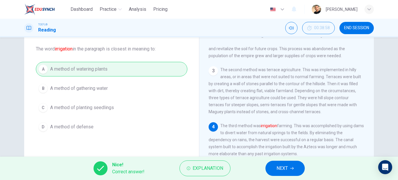
click at [269, 165] on button "NEXT" at bounding box center [284, 167] width 39 height 15
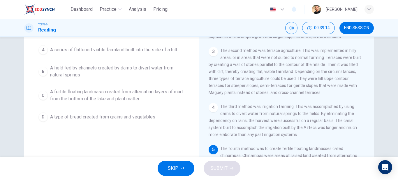
scroll to position [77, 0]
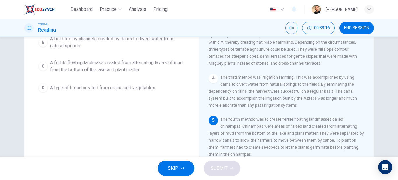
drag, startPoint x: 221, startPoint y: 127, endPoint x: 278, endPoint y: 130, distance: 57.7
click at [278, 130] on div "5 The fourth method was to create fertile floating landmasses called chinampas.…" at bounding box center [286, 137] width 156 height 42
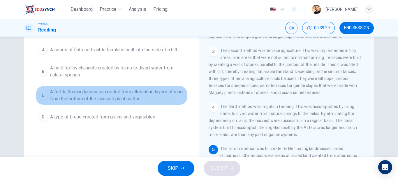
click at [108, 96] on span "A fertile floating landmass created from alternating layers of mud from the bot…" at bounding box center [117, 95] width 135 height 14
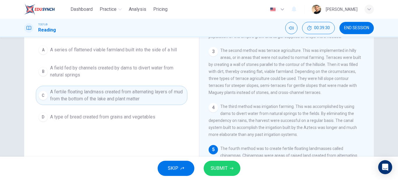
click at [225, 169] on span "SUBMIT" at bounding box center [219, 168] width 17 height 8
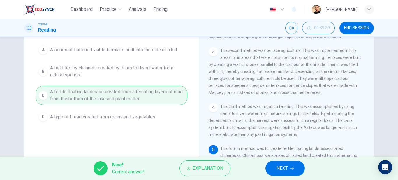
click at [284, 167] on button "NEXT" at bounding box center [284, 167] width 39 height 15
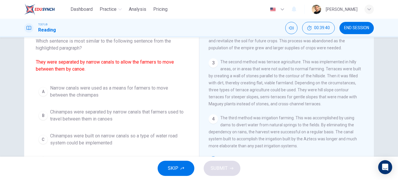
scroll to position [47, 0]
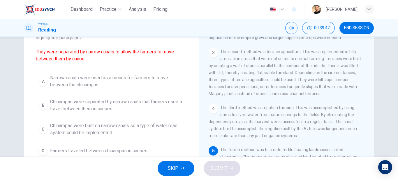
click at [123, 79] on span "Narrow canals were used as a means for farmers to move between the chinampas" at bounding box center [117, 81] width 135 height 14
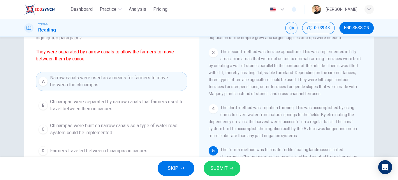
scroll to position [76, 0]
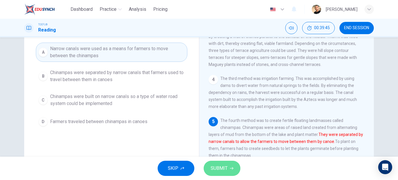
click at [224, 166] on span "SUBMIT" at bounding box center [219, 168] width 17 height 8
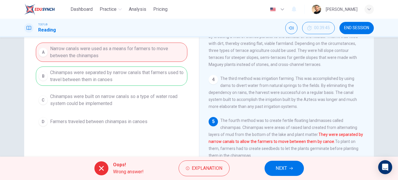
click at [281, 169] on span "NEXT" at bounding box center [280, 168] width 11 height 8
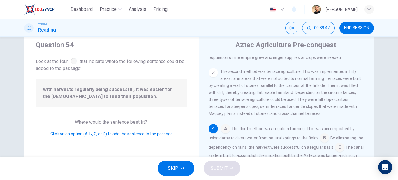
scroll to position [47, 0]
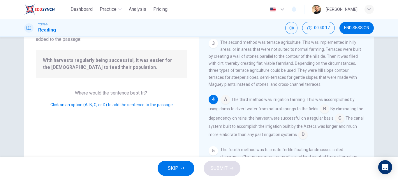
click at [342, 118] on input at bounding box center [339, 118] width 9 height 9
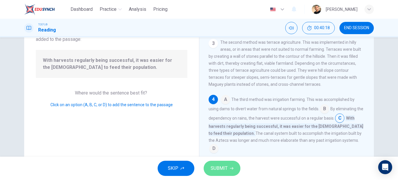
click at [224, 162] on button "SUBMIT" at bounding box center [222, 167] width 37 height 15
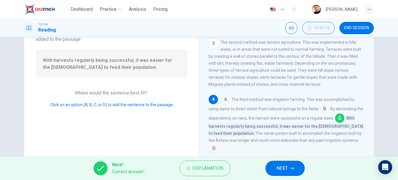
click at [284, 166] on div "Nice! Correct answer! Explanation NEXT" at bounding box center [199, 167] width 398 height 23
click at [285, 165] on span "NEXT" at bounding box center [281, 168] width 11 height 8
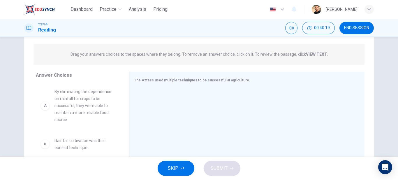
scroll to position [76, 0]
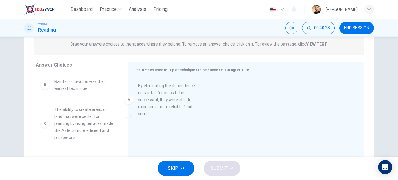
drag, startPoint x: 95, startPoint y: 103, endPoint x: 192, endPoint y: 108, distance: 96.8
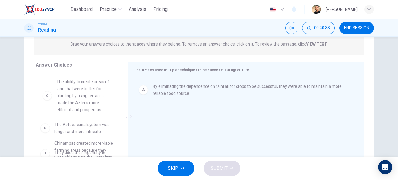
scroll to position [29, 0]
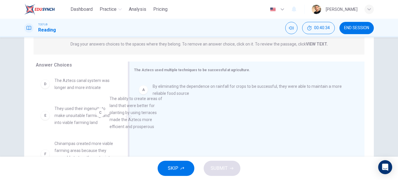
drag, startPoint x: 95, startPoint y: 98, endPoint x: 188, endPoint y: 121, distance: 95.3
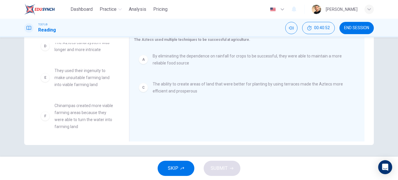
scroll to position [38, 0]
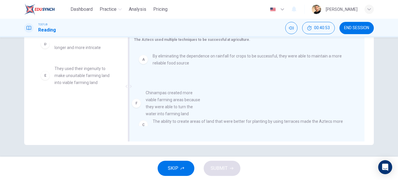
drag, startPoint x: 93, startPoint y: 118, endPoint x: 193, endPoint y: 104, distance: 101.1
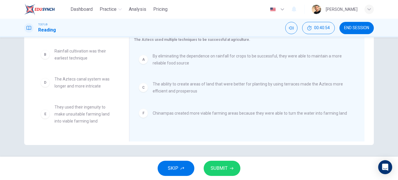
scroll to position [0, 0]
click at [220, 172] on span "SUBMIT" at bounding box center [219, 168] width 17 height 8
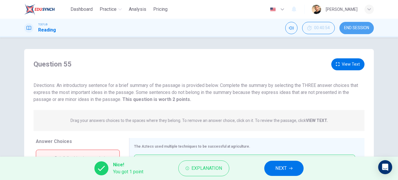
click at [350, 27] on span "END SESSION" at bounding box center [356, 28] width 25 height 5
click at [356, 22] on div "TOEFL® Reading 00:40:54 END SESSION" at bounding box center [199, 28] width 398 height 19
click at [354, 28] on span "END SESSION" at bounding box center [356, 28] width 25 height 5
